Goal: Check status: Check status

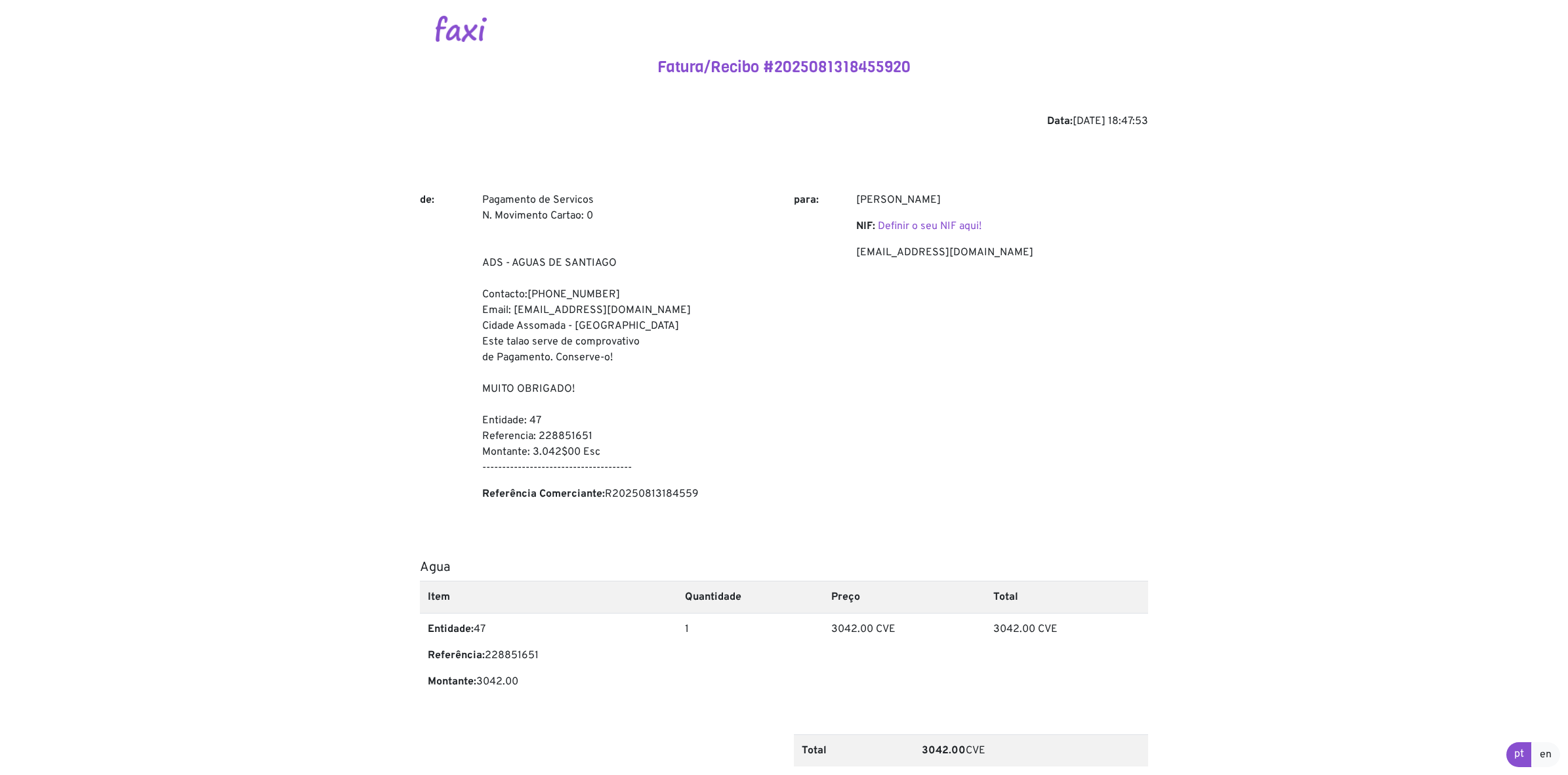
drag, startPoint x: 1194, startPoint y: 0, endPoint x: 1286, endPoint y: 623, distance: 629.8
click at [1253, 620] on body "Fatura/Recibo #2025081318455920 Data: 2025-08-13 18:47:53 de: Pagamento de Serv…" at bounding box center [784, 443] width 1568 height 887
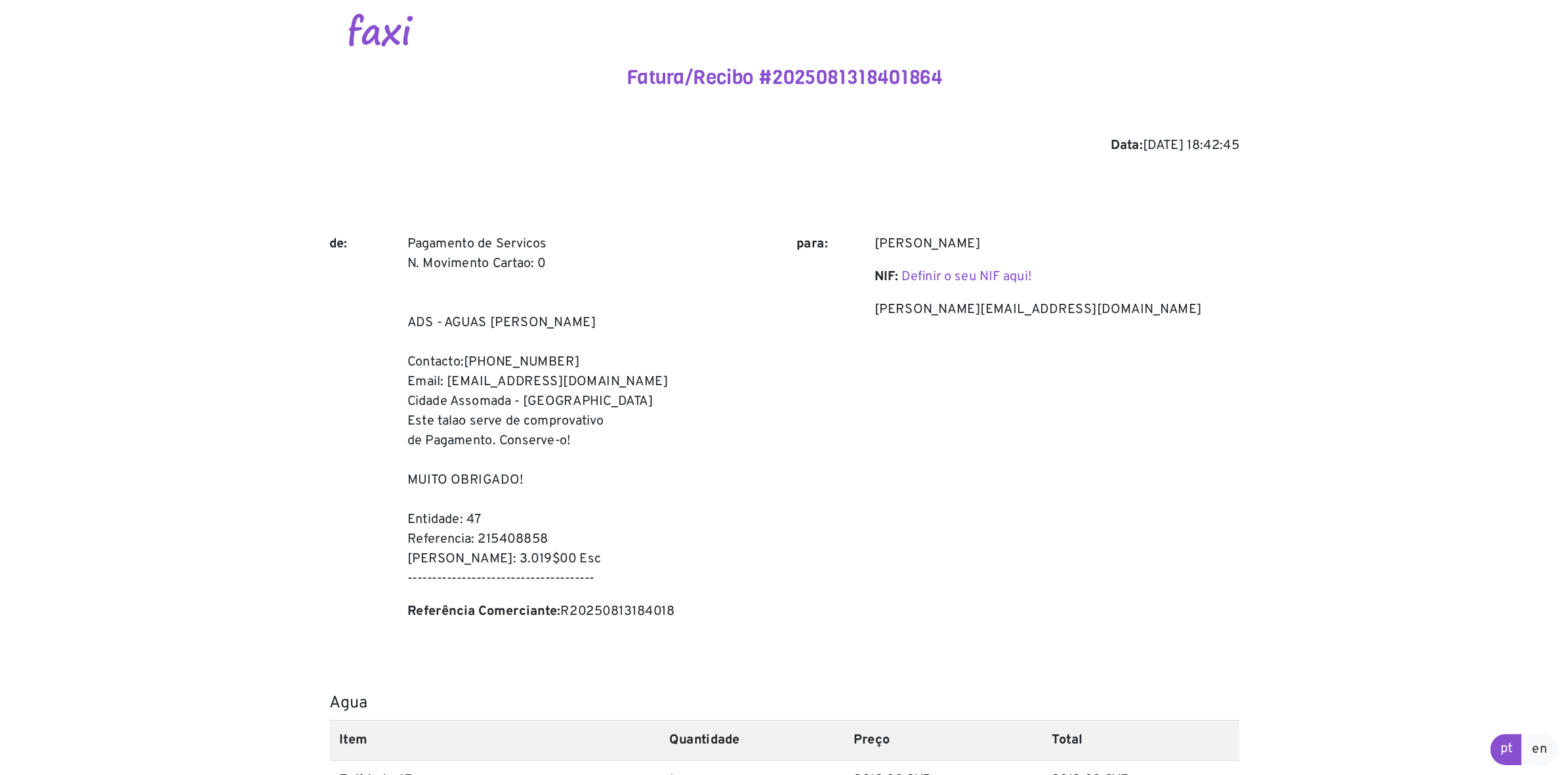
scroll to position [4, 0]
